Goal: Transaction & Acquisition: Purchase product/service

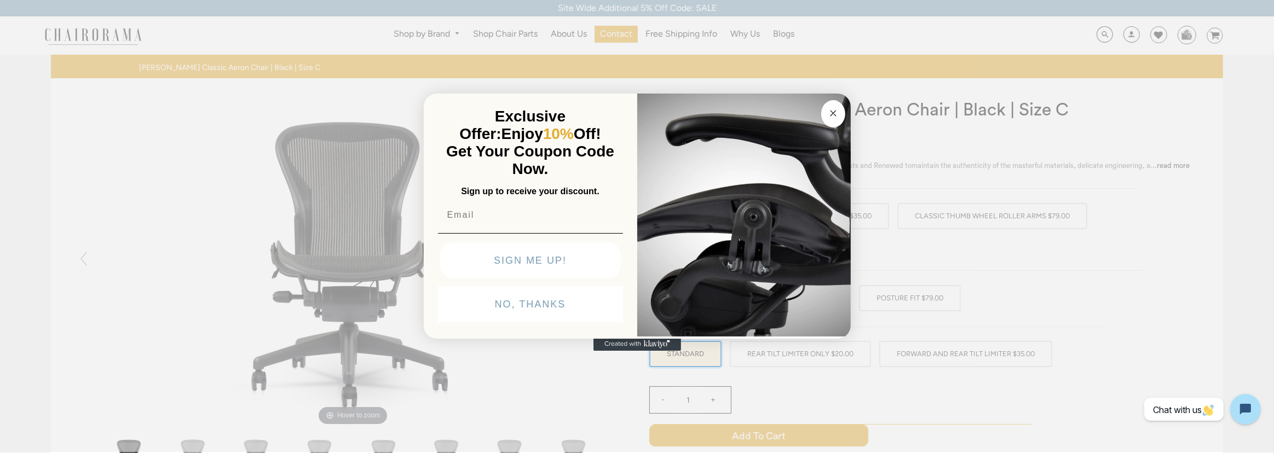
click at [837, 108] on circle "Close dialog" at bounding box center [833, 113] width 13 height 13
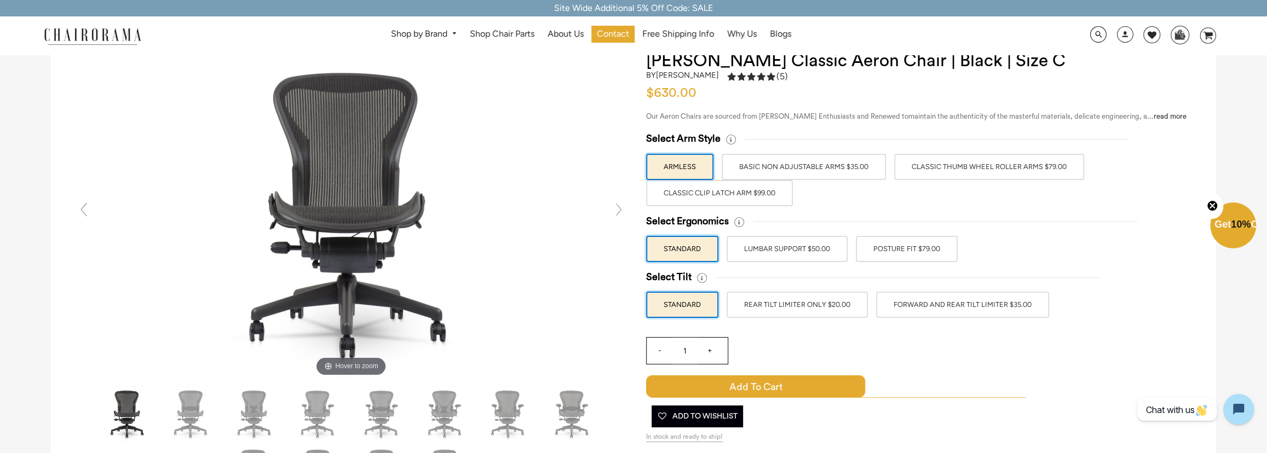
scroll to position [49, 0]
click at [1067, 165] on label "Classic Thumb Wheel Roller Arms $79.00" at bounding box center [989, 167] width 190 height 26
click at [0, 0] on input "Classic Thumb Wheel Roller Arms $79.00" at bounding box center [0, 0] width 0 height 0
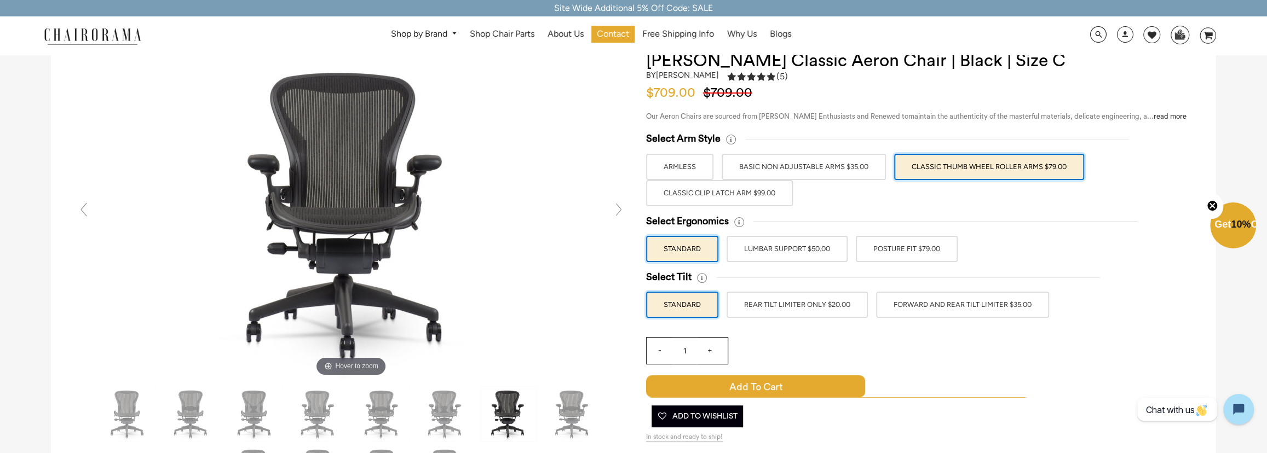
click at [731, 192] on label "Classic Clip Latch Arm $99.00" at bounding box center [719, 193] width 147 height 26
click at [0, 0] on input "Classic Clip Latch Arm $99.00" at bounding box center [0, 0] width 0 height 0
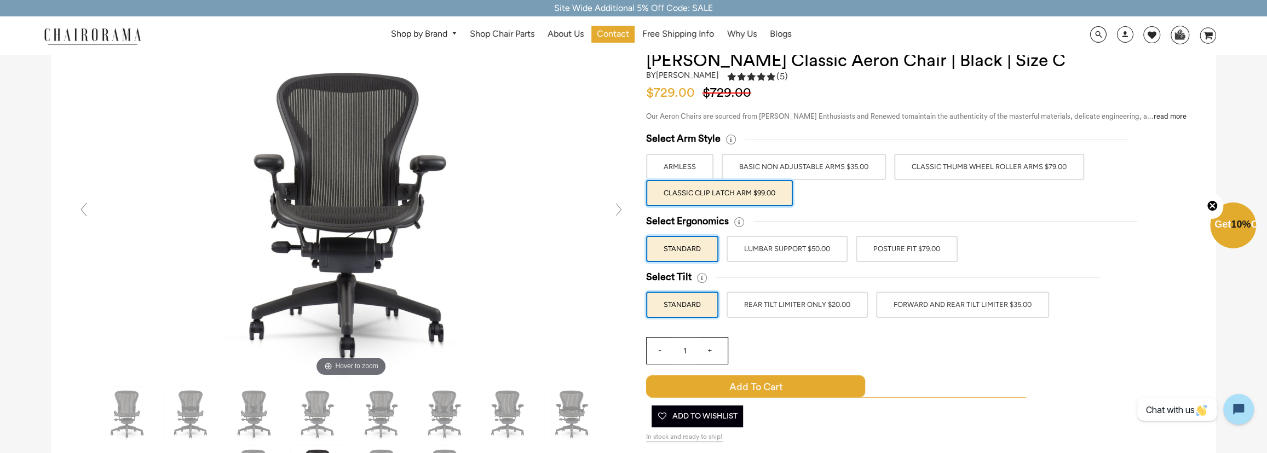
click at [1001, 161] on label "Classic Thumb Wheel Roller Arms $79.00" at bounding box center [989, 167] width 190 height 26
click at [0, 0] on input "Classic Thumb Wheel Roller Arms $79.00" at bounding box center [0, 0] width 0 height 0
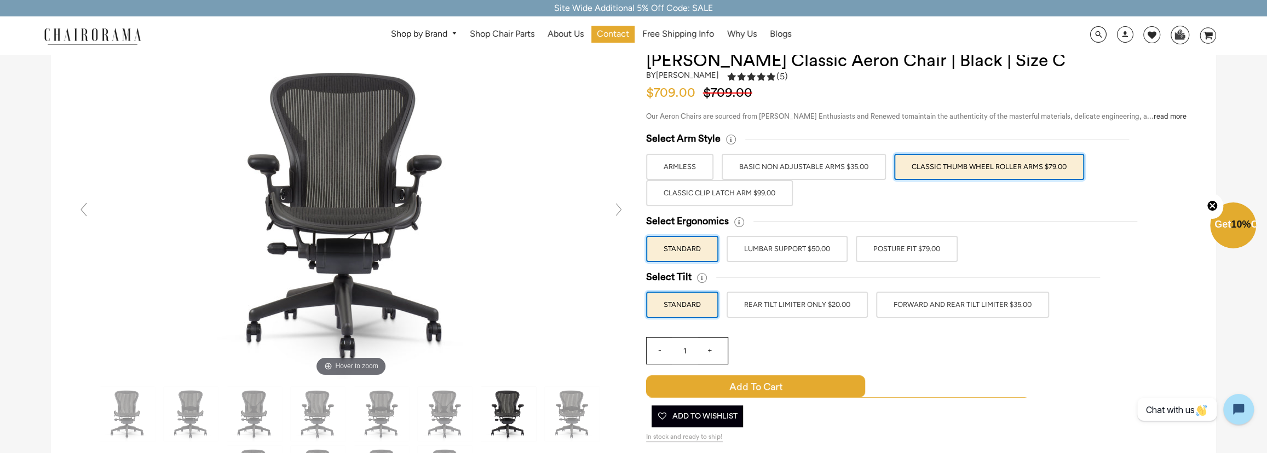
click at [913, 251] on label "POSTURE FIT $79.00" at bounding box center [907, 249] width 102 height 26
click at [0, 0] on input "POSTURE FIT $79.00" at bounding box center [0, 0] width 0 height 0
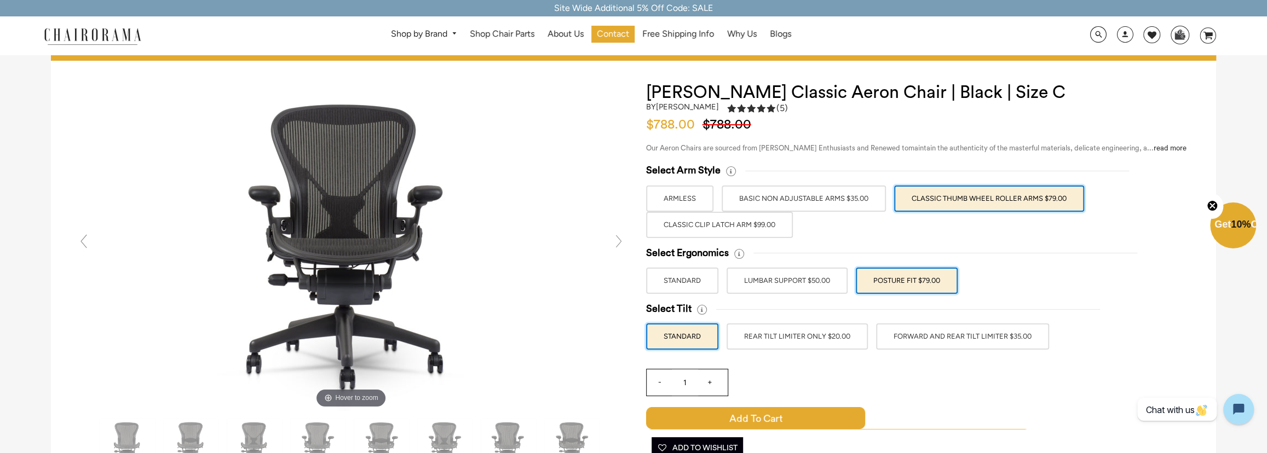
scroll to position [0, 0]
